Goal: Task Accomplishment & Management: Manage account settings

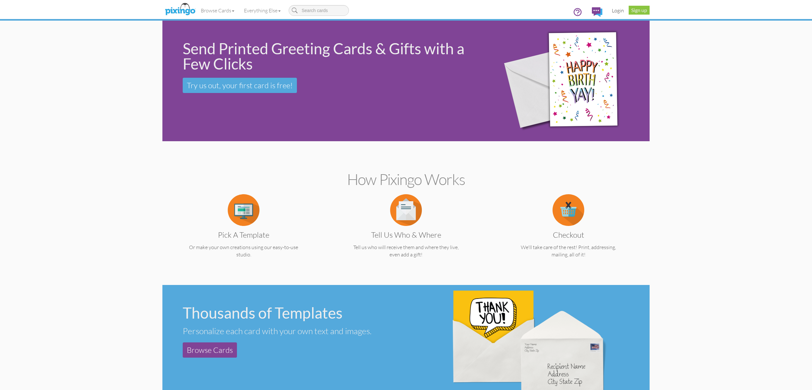
click at [619, 12] on link "Login" at bounding box center [618, 11] width 22 height 16
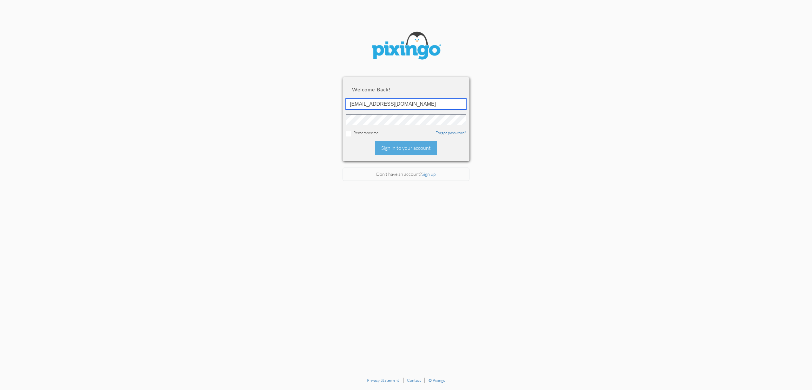
type input "[EMAIL_ADDRESS][DOMAIN_NAME]"
click at [400, 146] on div "Sign in to your account" at bounding box center [406, 148] width 62 height 14
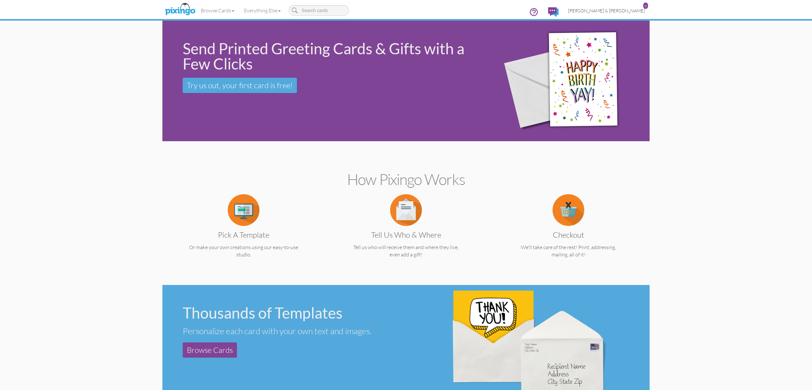
click at [621, 10] on span "[PERSON_NAME] & [PERSON_NAME]" at bounding box center [606, 10] width 77 height 5
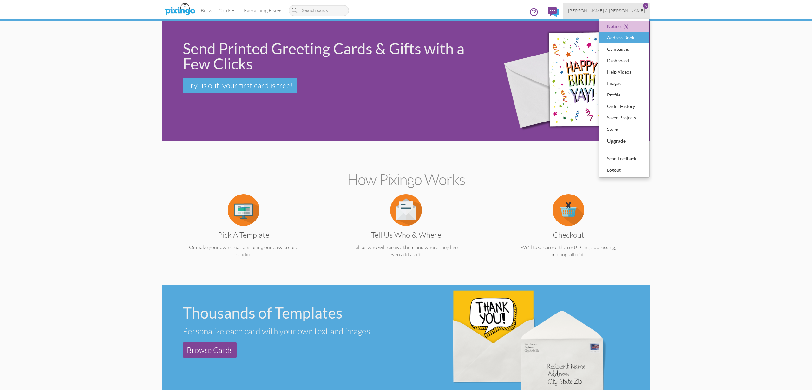
click at [620, 36] on div "Address Book" at bounding box center [624, 38] width 37 height 10
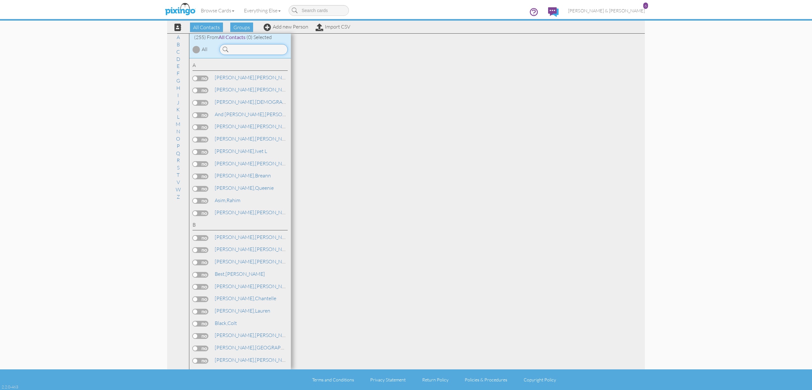
click at [254, 50] on input at bounding box center [254, 49] width 68 height 11
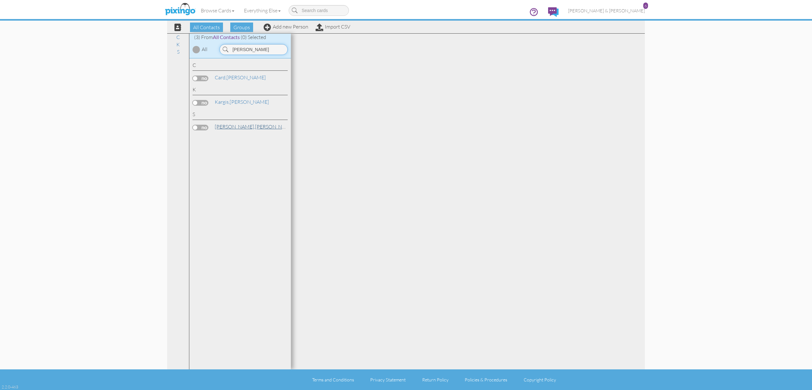
type input "[PERSON_NAME]"
click at [229, 126] on span "[PERSON_NAME]," at bounding box center [235, 126] width 40 height 6
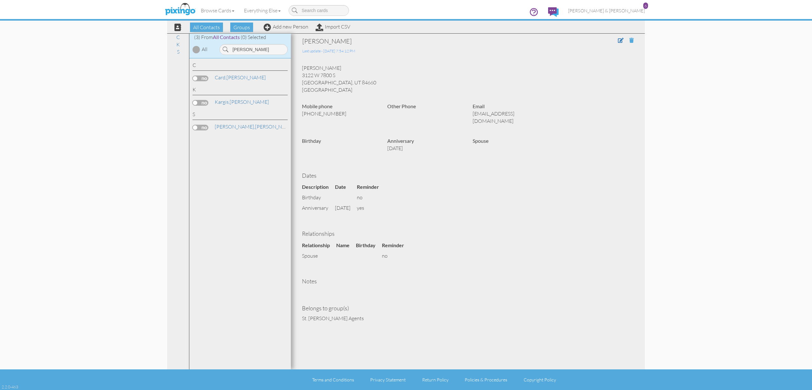
click at [630, 41] on span at bounding box center [632, 40] width 4 height 5
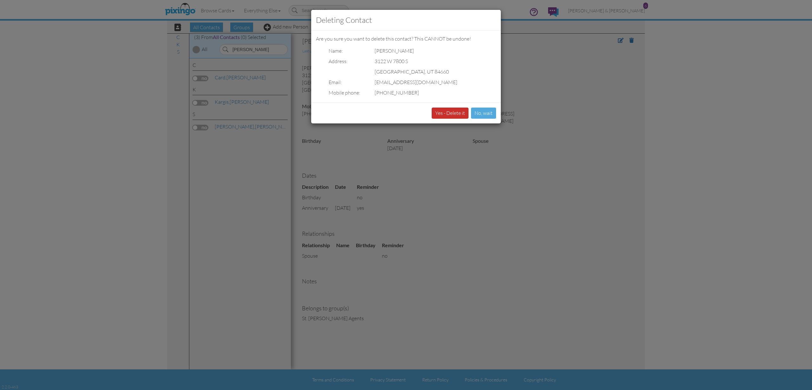
click at [445, 112] on button "Yes - Delete it" at bounding box center [450, 113] width 37 height 11
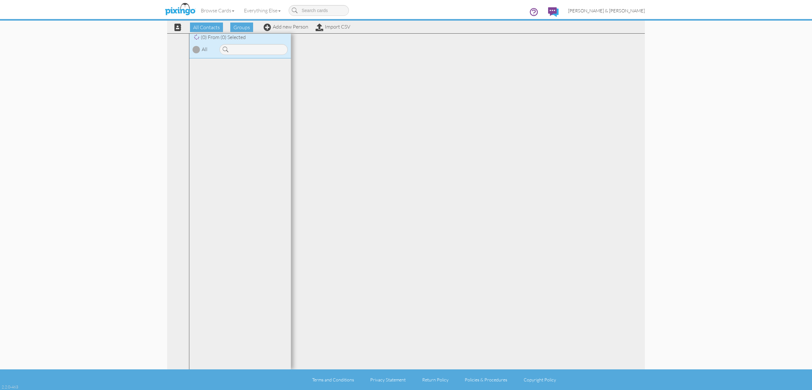
click at [629, 11] on span "[PERSON_NAME] & [PERSON_NAME]" at bounding box center [606, 10] width 77 height 5
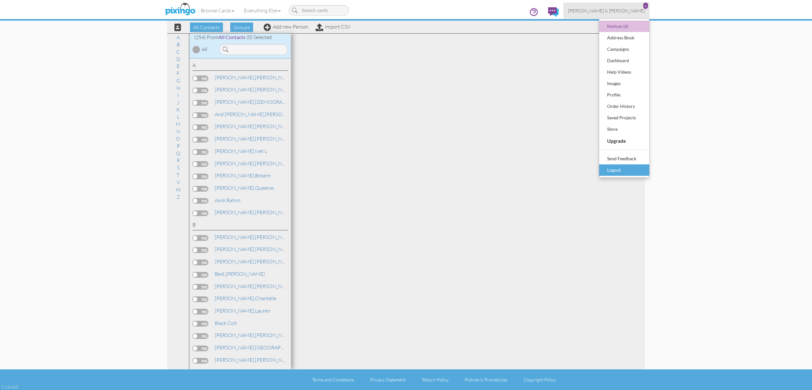
click at [618, 170] on div "Logout" at bounding box center [624, 170] width 37 height 10
